Goal: Task Accomplishment & Management: Use online tool/utility

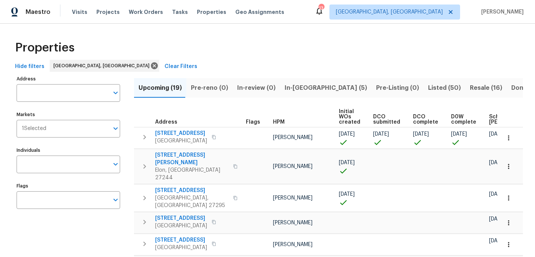
scroll to position [0, 90]
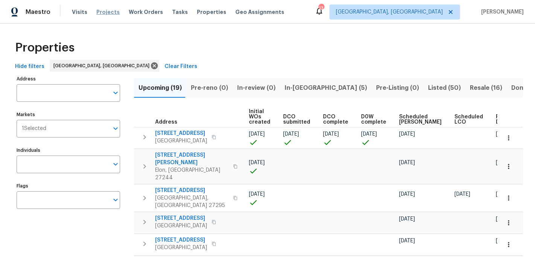
click at [106, 12] on span "Projects" at bounding box center [107, 12] width 23 height 8
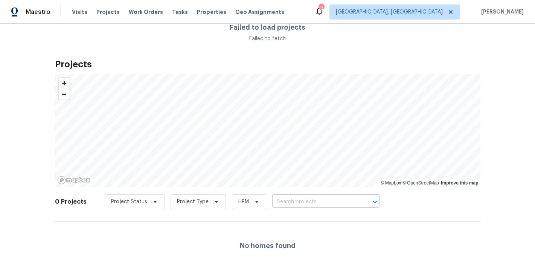
click at [282, 201] on input "text" at bounding box center [315, 202] width 86 height 12
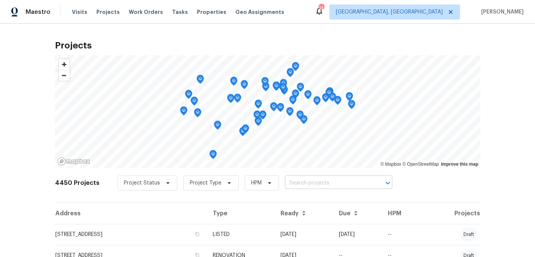
click at [301, 179] on input "text" at bounding box center [328, 184] width 86 height 12
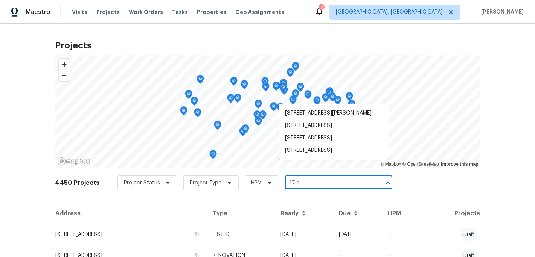
type input "17 ap"
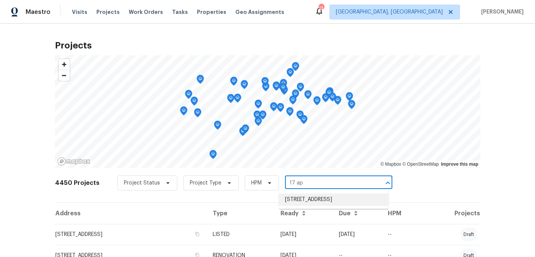
click at [336, 206] on li "[STREET_ADDRESS]" at bounding box center [333, 200] width 109 height 12
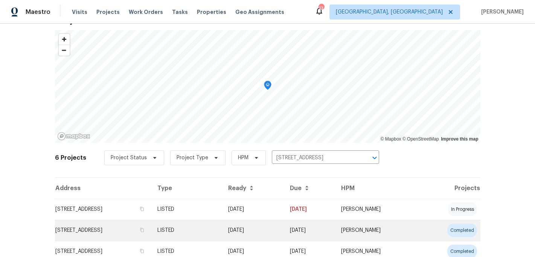
scroll to position [34, 0]
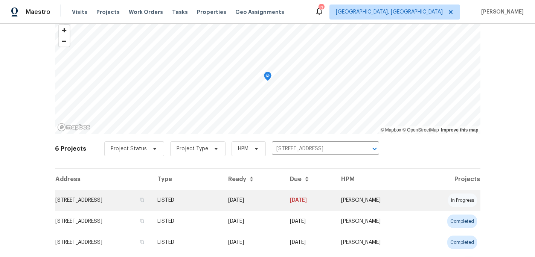
click at [125, 201] on td "[STREET_ADDRESS]" at bounding box center [103, 200] width 96 height 21
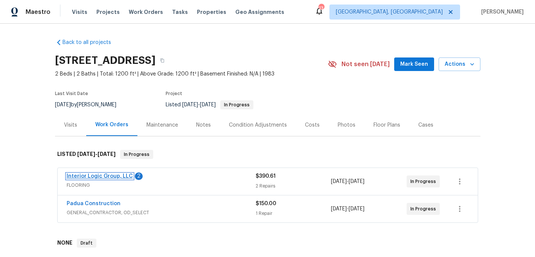
click at [109, 177] on link "Interior Logic Group, LLC" at bounding box center [100, 176] width 66 height 5
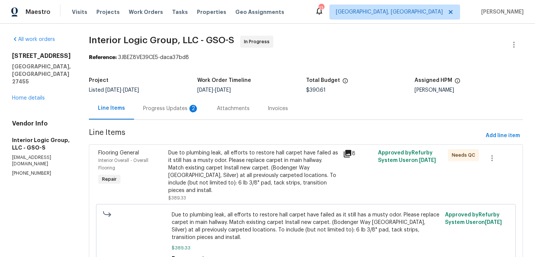
click at [183, 107] on div "Progress Updates 2" at bounding box center [171, 109] width 56 height 8
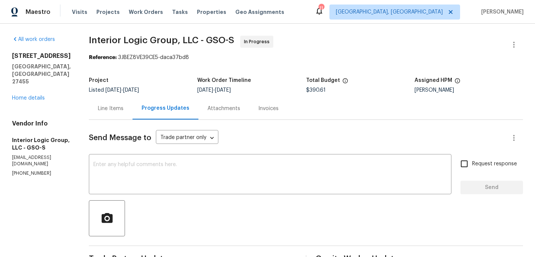
click at [132, 109] on div "Line Items" at bounding box center [111, 108] width 44 height 22
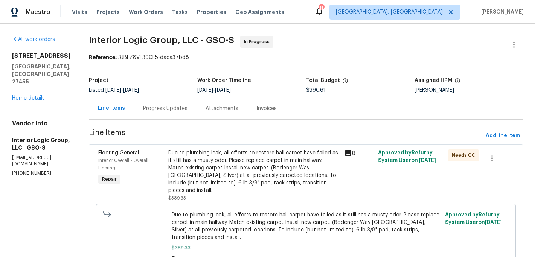
click at [210, 182] on div "Due to plumbing leak, all efforts to restore hall carpet have failed as it stil…" at bounding box center [253, 171] width 170 height 45
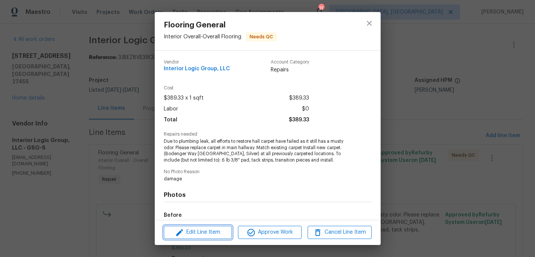
click at [219, 232] on span "Edit Line Item" at bounding box center [198, 232] width 64 height 9
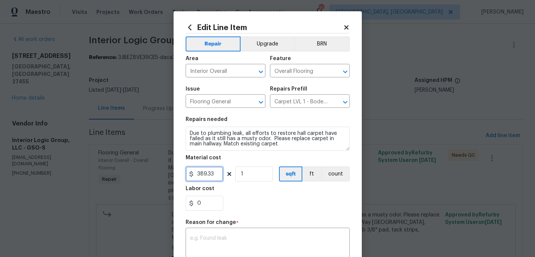
click at [216, 176] on input "389.33" at bounding box center [204, 174] width 38 height 15
type input "555.1"
click at [251, 235] on div "x ​" at bounding box center [267, 244] width 164 height 28
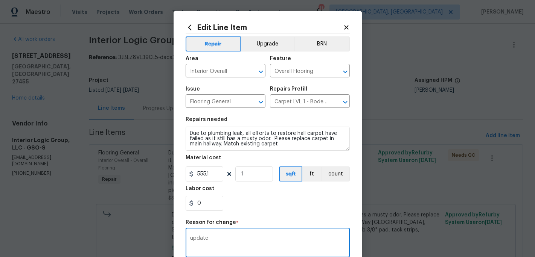
type textarea "update"
click at [282, 202] on div "0" at bounding box center [267, 203] width 164 height 15
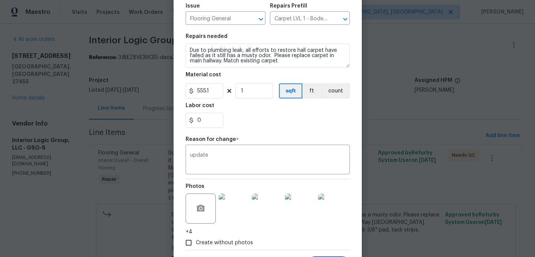
scroll to position [121, 0]
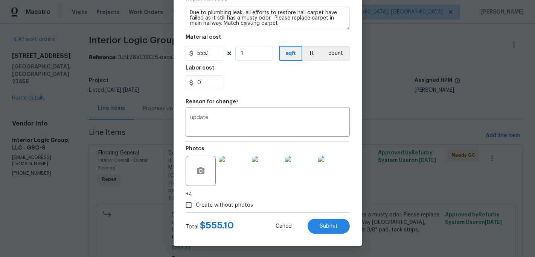
click at [184, 209] on input "Create without photos" at bounding box center [188, 205] width 14 height 14
checkbox input "false"
click at [319, 232] on button "Submit" at bounding box center [328, 226] width 42 height 15
type input "389.33"
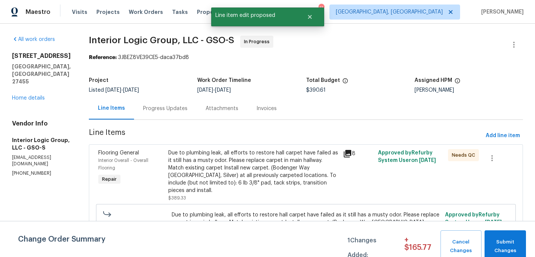
scroll to position [0, 0]
click at [512, 237] on button "Submit Changes" at bounding box center [504, 247] width 41 height 32
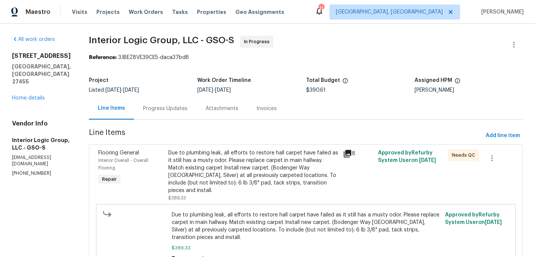
click at [231, 221] on span "Due to plumbing leak, all efforts to restore hall carpet have failed as it stil…" at bounding box center [306, 226] width 269 height 30
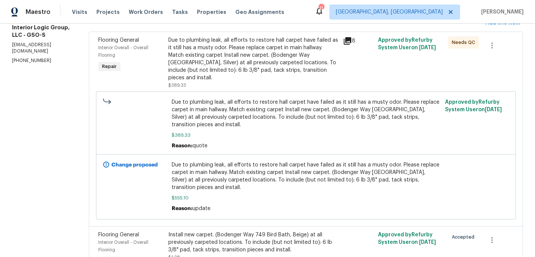
scroll to position [141, 0]
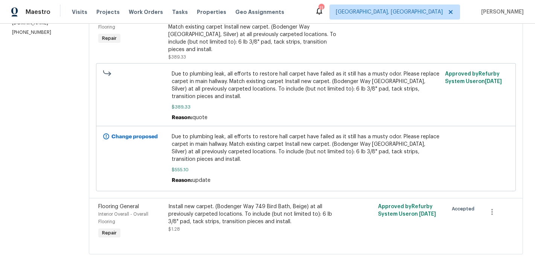
click at [220, 161] on span "Due to plumbing leak, all efforts to restore hall carpet have failed as it stil…" at bounding box center [306, 148] width 269 height 30
click at [201, 160] on span "Due to plumbing leak, all efforts to restore hall carpet have failed as it stil…" at bounding box center [306, 148] width 269 height 30
click at [213, 107] on span "$389.33" at bounding box center [306, 107] width 269 height 8
click at [196, 151] on span "Due to plumbing leak, all efforts to restore hall carpet have failed as it stil…" at bounding box center [306, 148] width 269 height 30
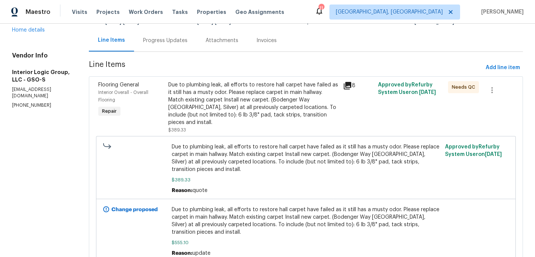
scroll to position [60, 0]
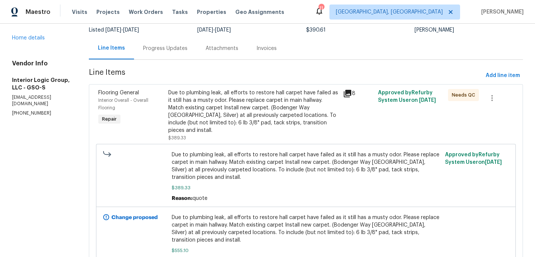
click at [208, 100] on div "Due to plumbing leak, all efforts to restore hall carpet have failed as it stil…" at bounding box center [253, 111] width 170 height 45
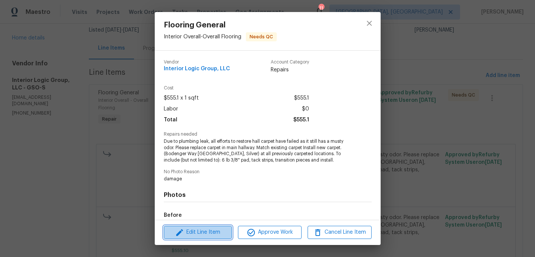
click at [205, 236] on span "Edit Line Item" at bounding box center [198, 232] width 64 height 9
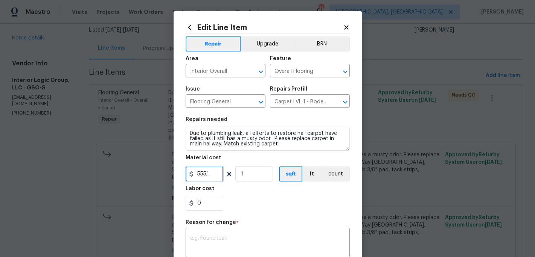
click at [217, 175] on input "555.1" at bounding box center [204, 174] width 38 height 15
type input "941.43"
click at [207, 238] on textarea at bounding box center [267, 244] width 155 height 16
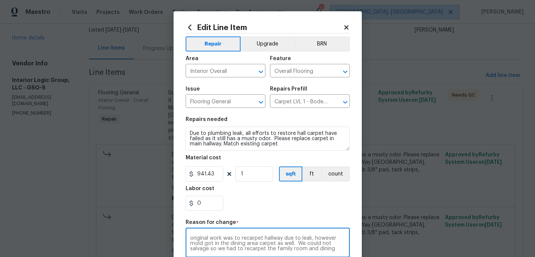
scroll to position [5, 0]
type textarea "original work was to recarpet hallway due to leak, however mold got in the dini…"
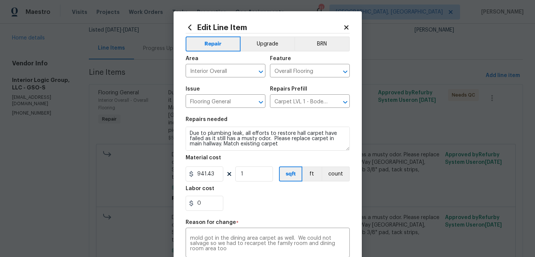
click at [262, 194] on div "Labor cost" at bounding box center [267, 191] width 164 height 10
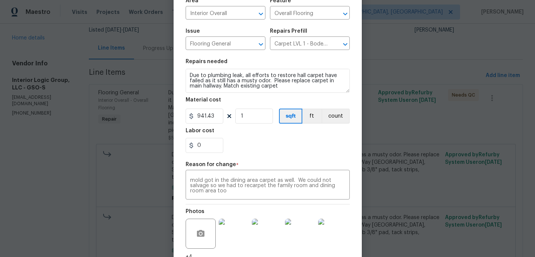
scroll to position [121, 0]
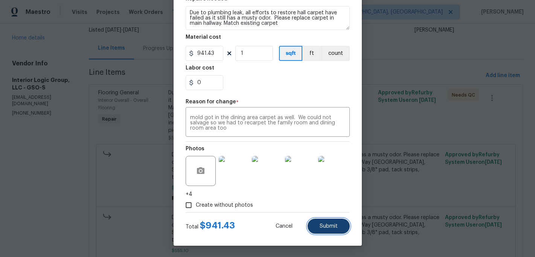
click at [323, 225] on span "Submit" at bounding box center [328, 227] width 18 height 6
type input "555.1"
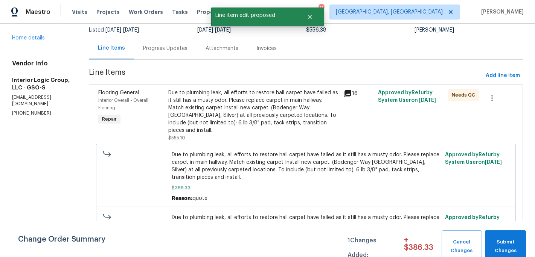
scroll to position [0, 0]
click at [505, 248] on span "Submit Changes" at bounding box center [504, 246] width 33 height 17
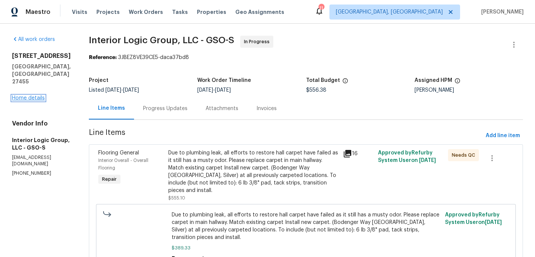
click at [34, 96] on link "Home details" at bounding box center [28, 98] width 33 height 5
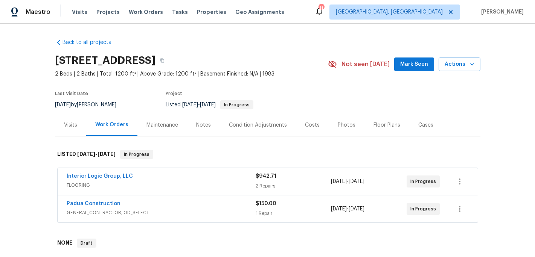
click at [413, 69] on button "Mark Seen" at bounding box center [414, 65] width 40 height 14
